Goal: Information Seeking & Learning: Learn about a topic

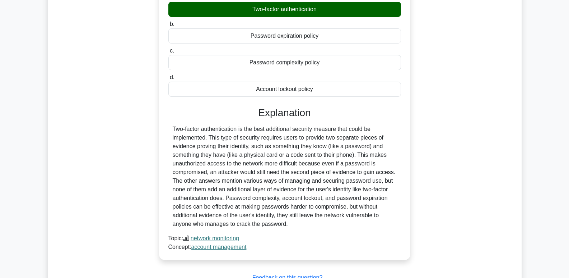
scroll to position [216, 0]
click at [220, 237] on link "network monitoring" at bounding box center [215, 238] width 49 height 6
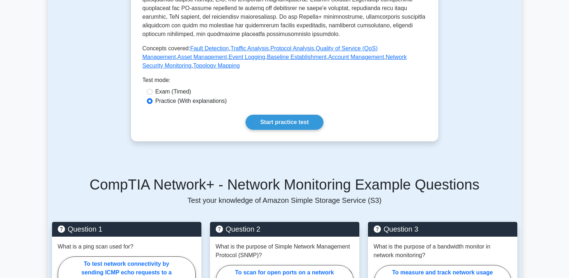
scroll to position [287, 0]
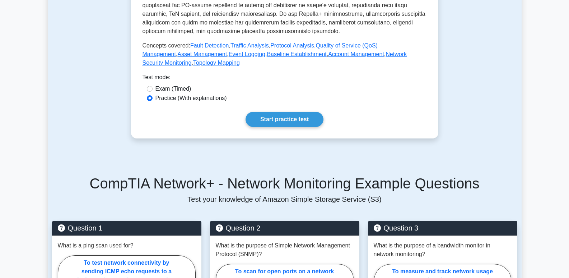
drag, startPoint x: 283, startPoint y: 114, endPoint x: 269, endPoint y: 119, distance: 14.4
click at [283, 114] on link "Start practice test" at bounding box center [285, 119] width 78 height 15
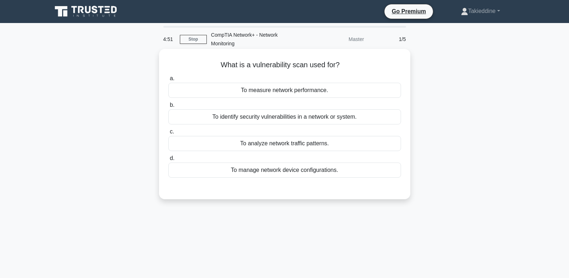
drag, startPoint x: 215, startPoint y: 64, endPoint x: 368, endPoint y: 63, distance: 153.1
click at [368, 63] on h5 "What is a vulnerability scan used for? .spinner_0XTQ{transform-origin:center;an…" at bounding box center [285, 64] width 234 height 9
click at [366, 68] on h5 "What is a vulnerability scan used for? .spinner_0XTQ{transform-origin:center;an…" at bounding box center [285, 64] width 234 height 9
click at [301, 116] on div "To identify security vulnerabilities in a network or system." at bounding box center [284, 116] width 233 height 15
click at [168, 107] on input "b. To identify security vulnerabilities in a network or system." at bounding box center [168, 105] width 0 height 5
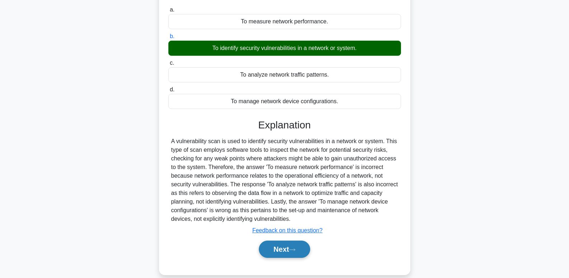
scroll to position [72, 0]
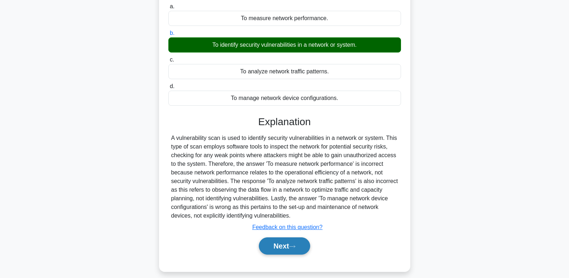
click at [291, 248] on button "Next" at bounding box center [284, 245] width 51 height 17
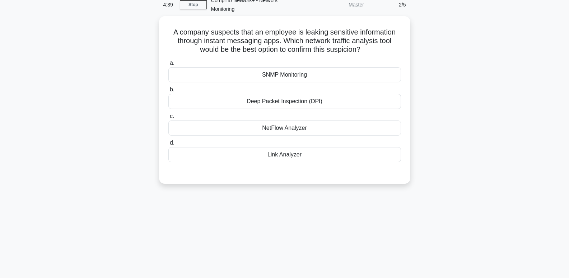
scroll to position [0, 0]
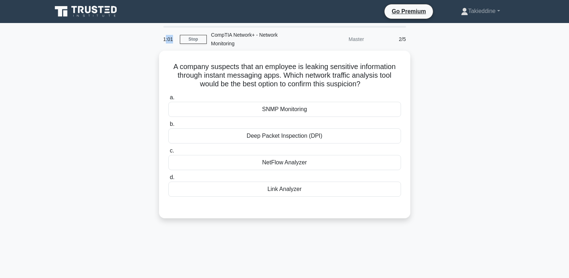
drag, startPoint x: 172, startPoint y: 39, endPoint x: 165, endPoint y: 39, distance: 7.5
click at [165, 39] on div "1:01" at bounding box center [169, 39] width 21 height 14
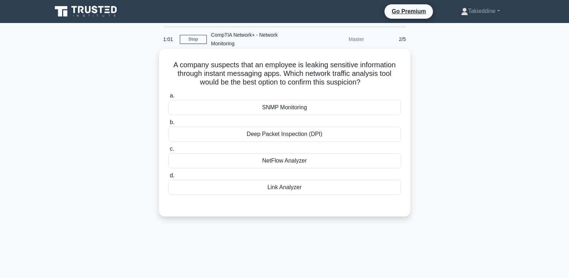
click at [268, 60] on h5 "A company suspects that an employee is leaking sensitive information through in…" at bounding box center [285, 73] width 234 height 27
click at [284, 108] on div "SNMP Monitoring" at bounding box center [284, 107] width 233 height 15
click at [168, 98] on input "a. SNMP Monitoring" at bounding box center [168, 95] width 0 height 5
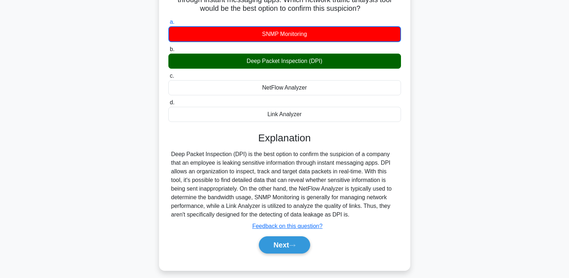
scroll to position [110, 0]
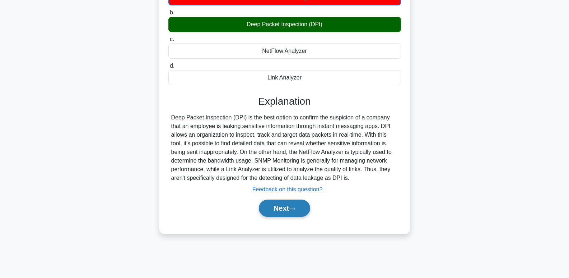
click at [299, 206] on button "Next" at bounding box center [284, 207] width 51 height 17
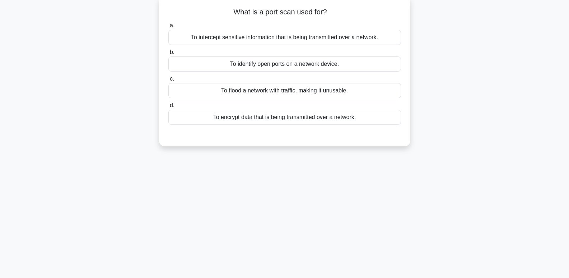
scroll to position [0, 0]
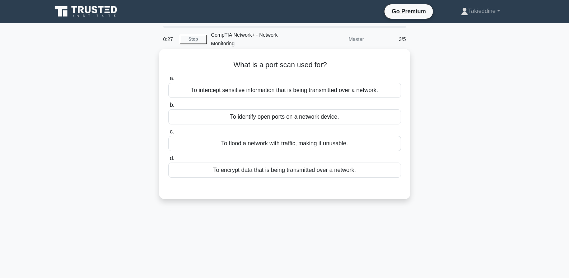
click at [281, 121] on div "To identify open ports on a network device." at bounding box center [284, 116] width 233 height 15
click at [168, 107] on input "b. To identify open ports on a network device." at bounding box center [168, 105] width 0 height 5
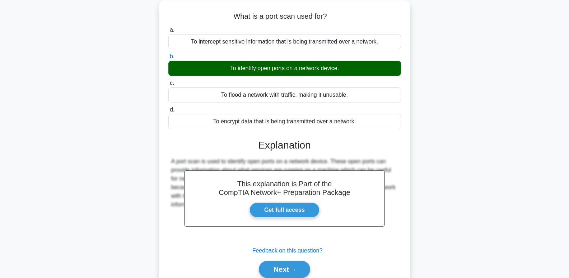
scroll to position [110, 0]
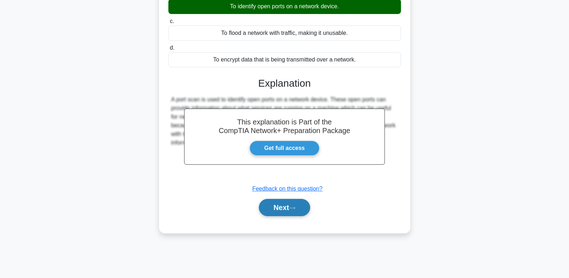
click at [282, 214] on button "Next" at bounding box center [284, 207] width 51 height 17
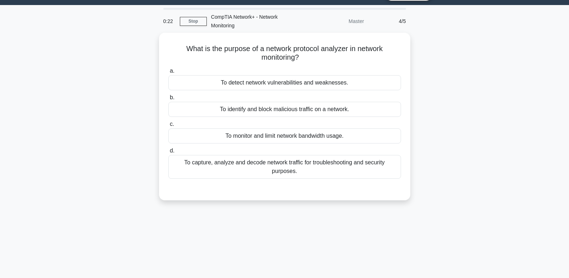
scroll to position [0, 0]
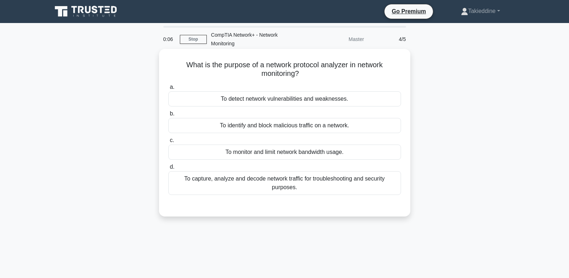
click at [298, 185] on div "To capture, analyze and decode network traffic for troubleshooting and security…" at bounding box center [284, 183] width 233 height 24
click at [168, 169] on input "d. To capture, analyze and decode network traffic for troubleshooting and secur…" at bounding box center [168, 167] width 0 height 5
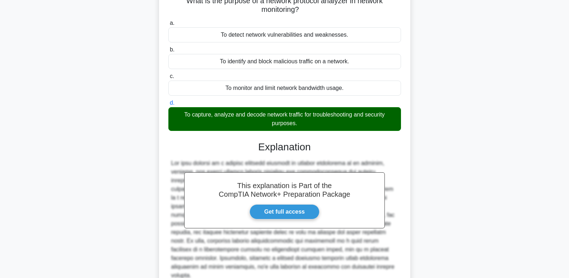
scroll to position [123, 0]
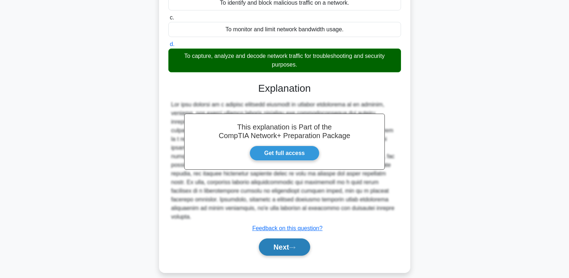
click at [289, 238] on button "Next" at bounding box center [284, 246] width 51 height 17
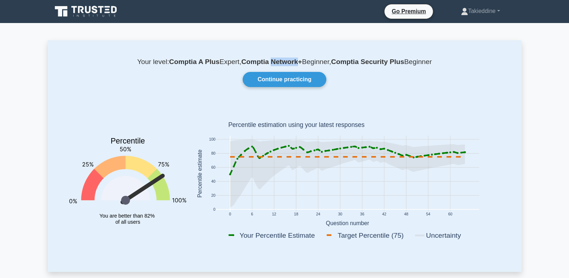
drag, startPoint x: 273, startPoint y: 63, endPoint x: 310, endPoint y: 66, distance: 37.6
click at [300, 65] on b "Comptia Network+" at bounding box center [271, 62] width 61 height 8
click at [423, 107] on rect at bounding box center [348, 174] width 314 height 141
click at [101, 15] on icon at bounding box center [86, 12] width 69 height 14
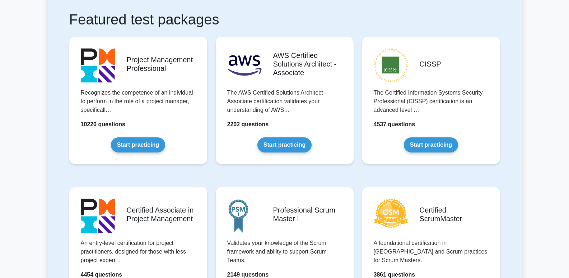
scroll to position [108, 0]
